Goal: Check status: Check status

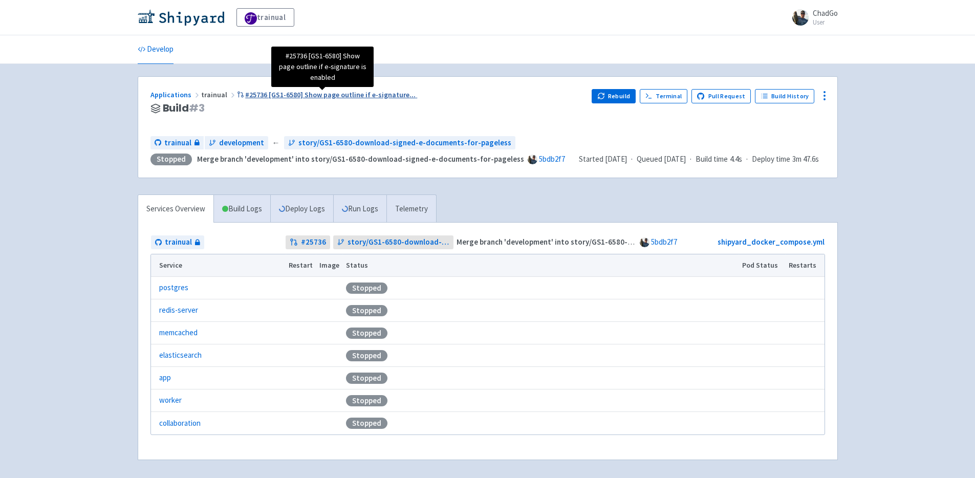
click at [333, 97] on span "#25736 [GS1-6580] Show page outline if e-signature ..." at bounding box center [330, 94] width 170 height 9
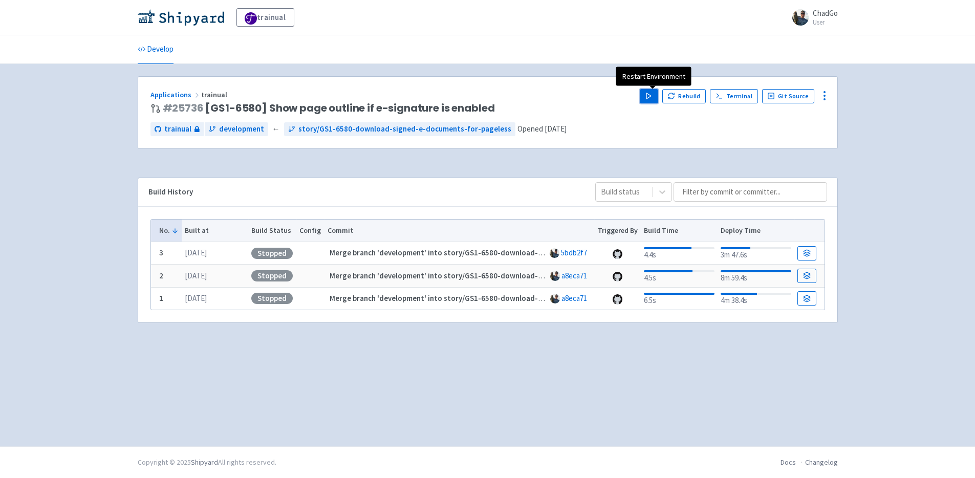
click at [651, 96] on polygon "button" at bounding box center [649, 96] width 5 height 6
click at [851, 42] on div "Develop" at bounding box center [487, 49] width 975 height 29
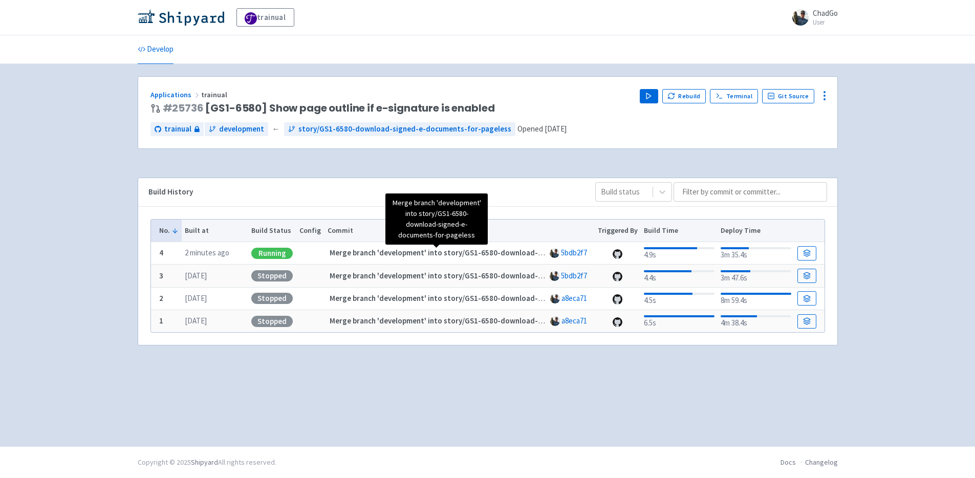
click at [367, 251] on strong "Merge branch 'development' into story/GS1-6580-download-signed-e-documents-for-…" at bounding box center [493, 253] width 327 height 10
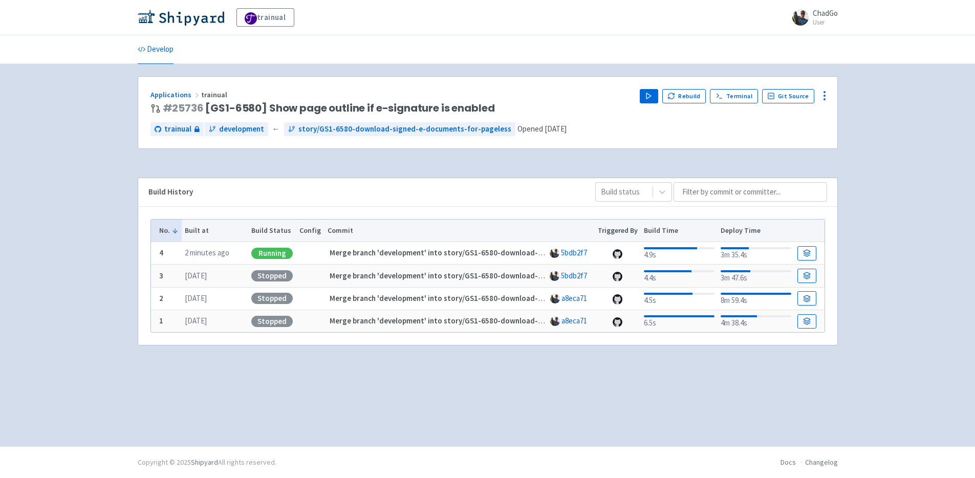
click at [265, 254] on div "Running" at bounding box center [271, 253] width 41 height 11
click at [810, 250] on icon at bounding box center [807, 253] width 8 height 8
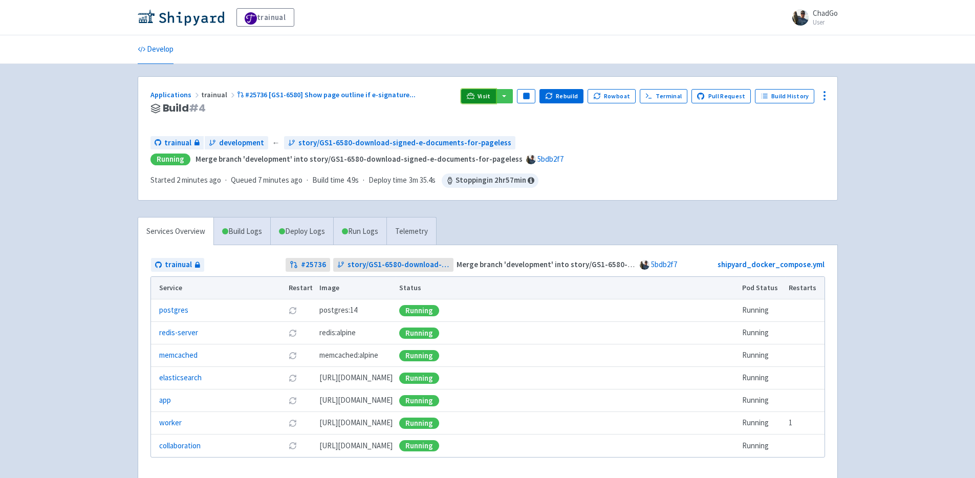
click at [485, 99] on span "Visit" at bounding box center [484, 96] width 13 height 8
click at [358, 225] on link "Run Logs" at bounding box center [359, 232] width 53 height 28
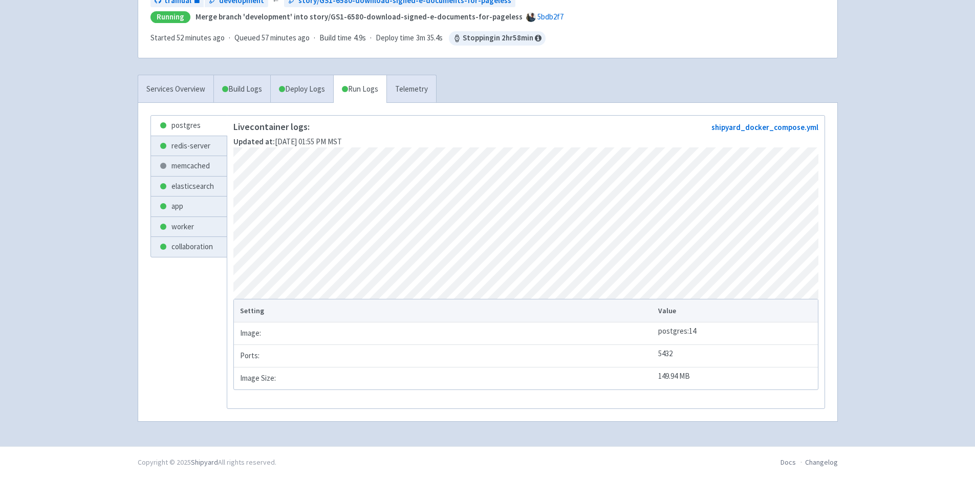
scroll to position [152, 0]
click at [177, 197] on link "app" at bounding box center [189, 207] width 76 height 20
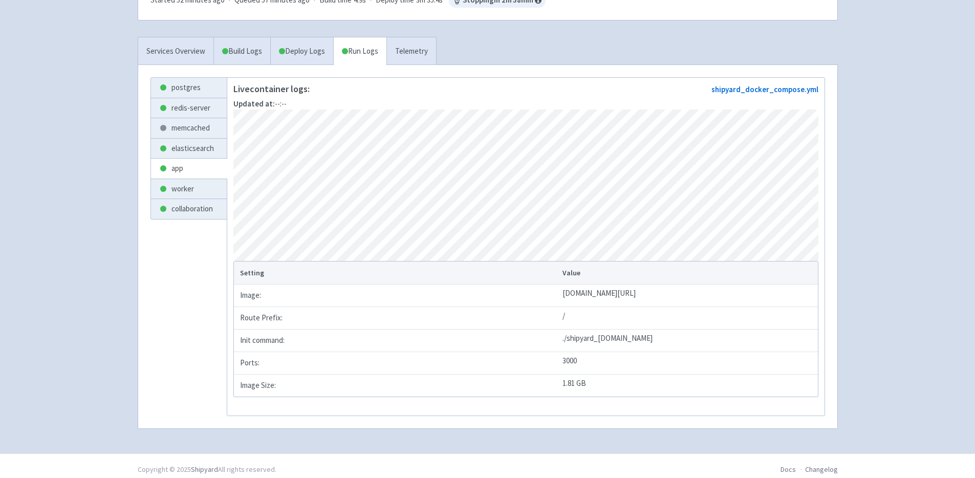
scroll to position [195, 0]
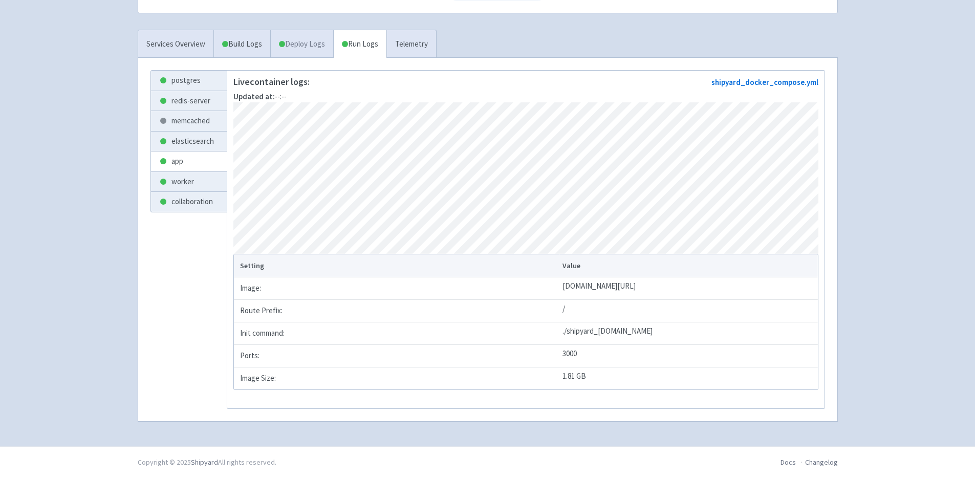
click at [295, 36] on link "Deploy Logs" at bounding box center [301, 44] width 63 height 28
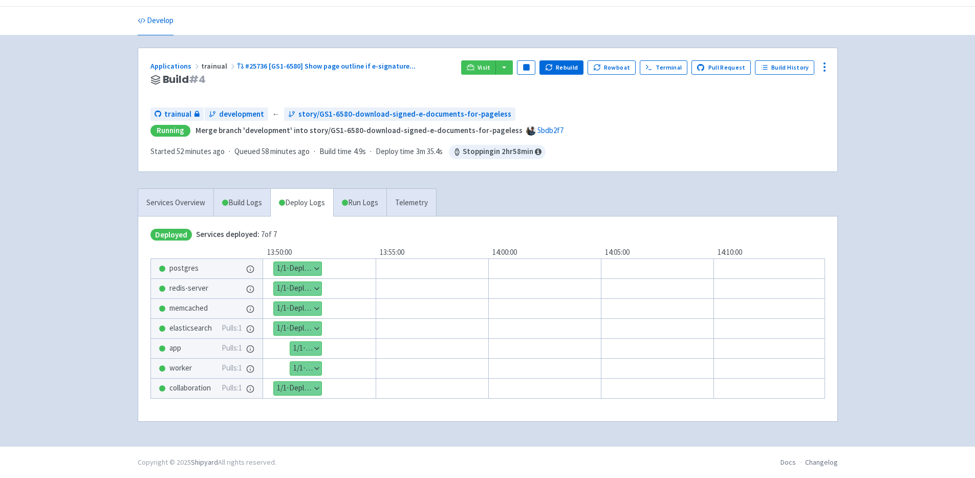
click at [175, 354] on span "app" at bounding box center [175, 349] width 12 height 12
click at [360, 198] on link "Run Logs" at bounding box center [359, 203] width 53 height 28
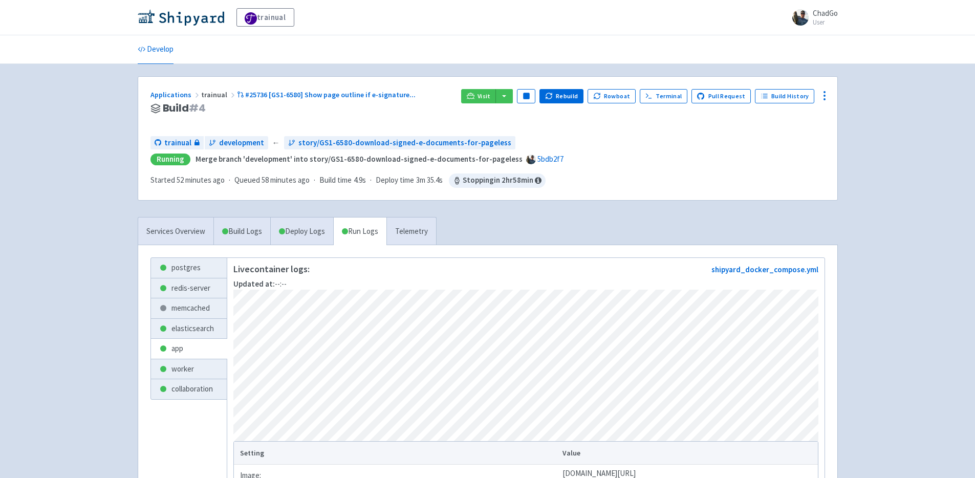
scroll to position [2, 0]
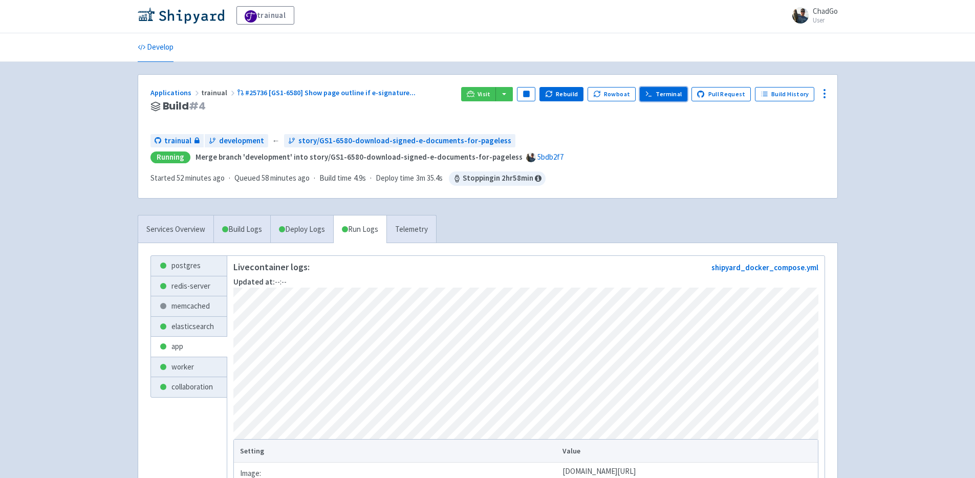
click at [653, 93] on icon at bounding box center [649, 94] width 8 height 8
